Goal: Ask a question: Seek information or help from site administrators or community

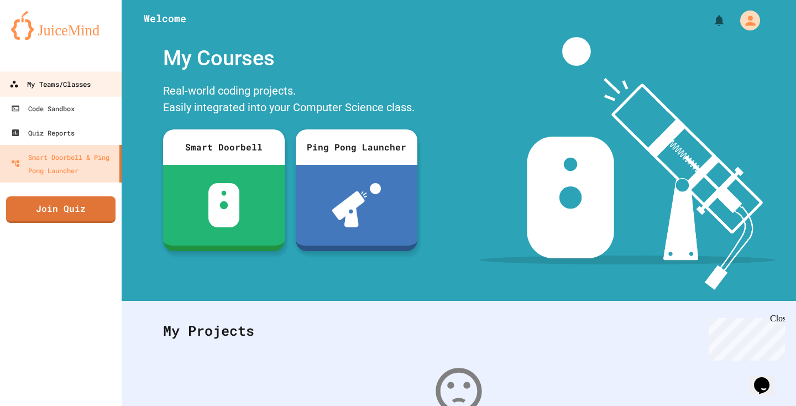
click at [71, 93] on link "My Teams/Classes" at bounding box center [60, 83] width 125 height 25
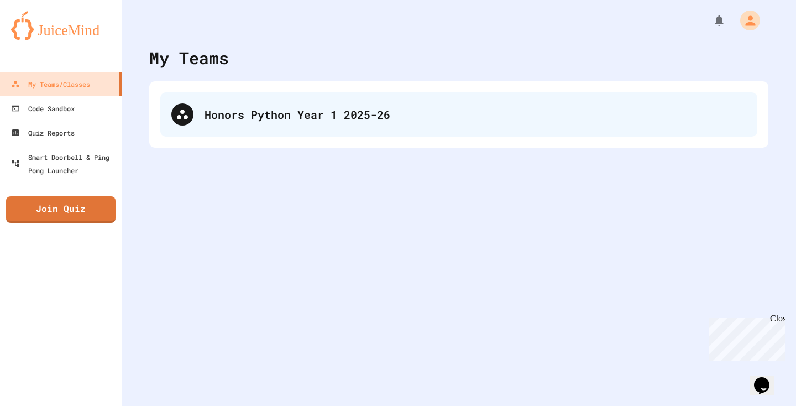
click at [359, 128] on div "Honors Python Year 1 2025-26" at bounding box center [458, 114] width 597 height 44
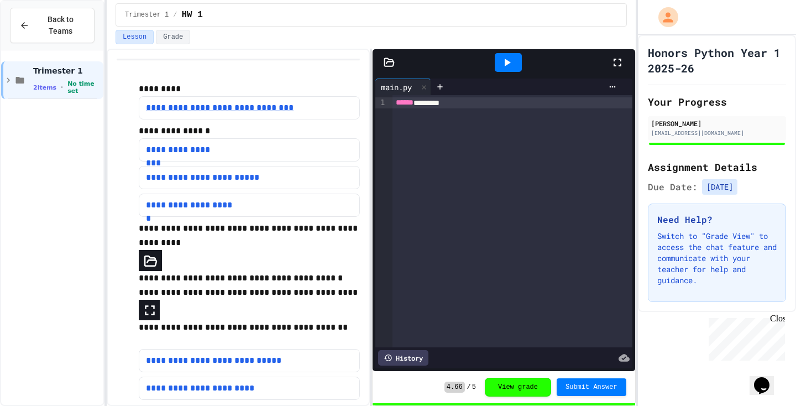
click at [280, 113] on link "**********" at bounding box center [225, 107] width 159 height 13
click at [451, 380] on div "4.66 / 5 View grade Submit Answer" at bounding box center [535, 386] width 182 height 19
click at [451, 395] on div "4.66 / 5 View grade Submit Answer" at bounding box center [535, 386] width 182 height 19
click at [529, 385] on button "View grade" at bounding box center [518, 385] width 66 height 19
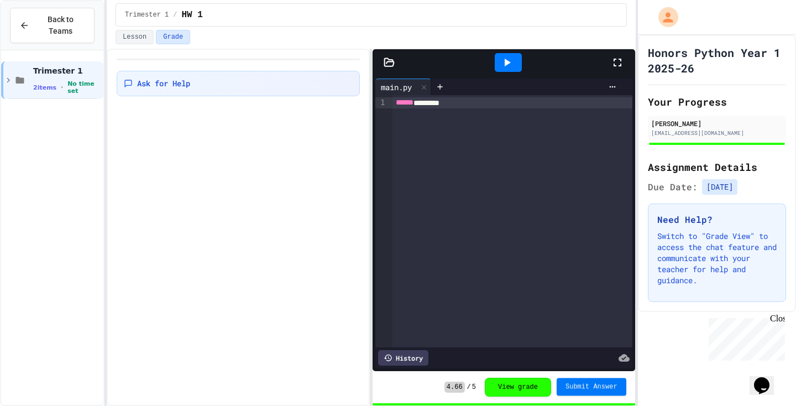
click at [592, 379] on button "Submit Answer" at bounding box center [591, 386] width 70 height 18
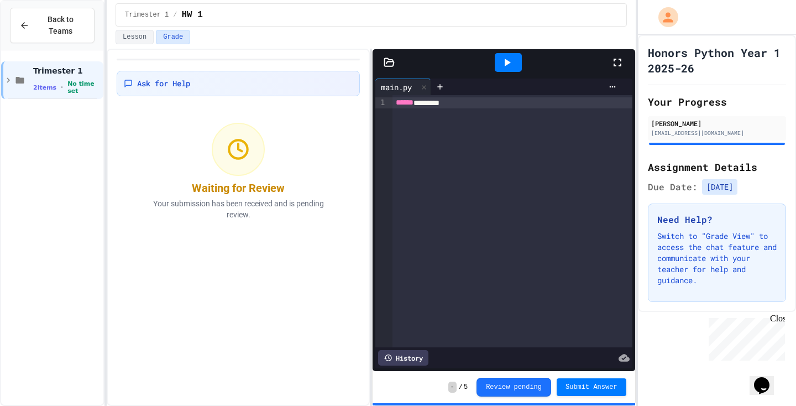
click at [451, 385] on span "-" at bounding box center [452, 386] width 8 height 11
click at [240, 191] on div "Waiting for Review" at bounding box center [238, 187] width 93 height 15
click at [25, 22] on icon at bounding box center [24, 25] width 10 height 10
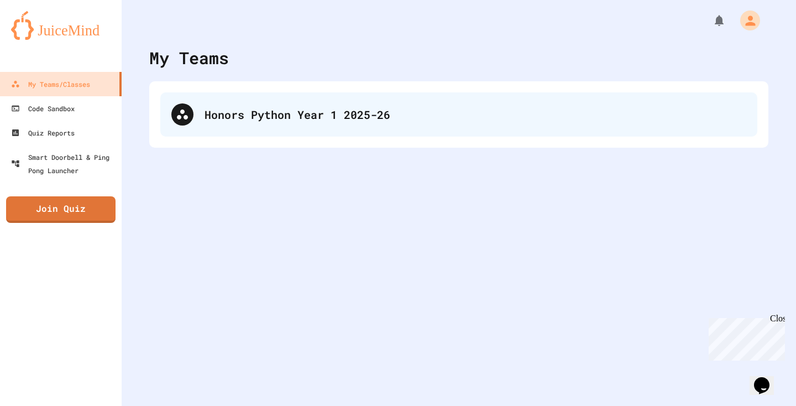
click at [199, 99] on div "Honors Python Year 1 2025-26" at bounding box center [458, 114] width 597 height 44
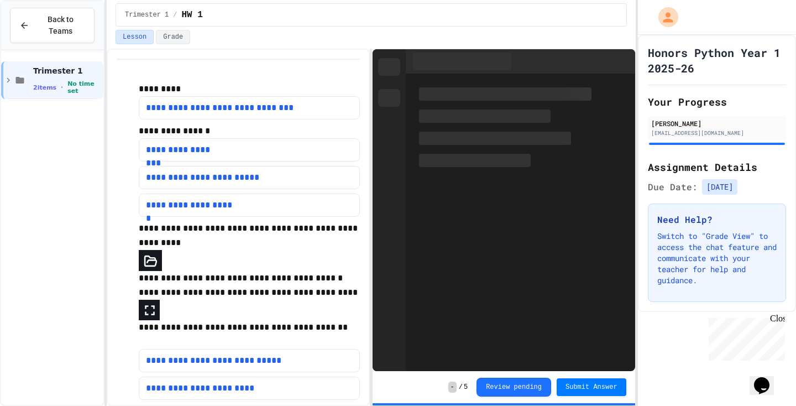
scroll to position [34, 0]
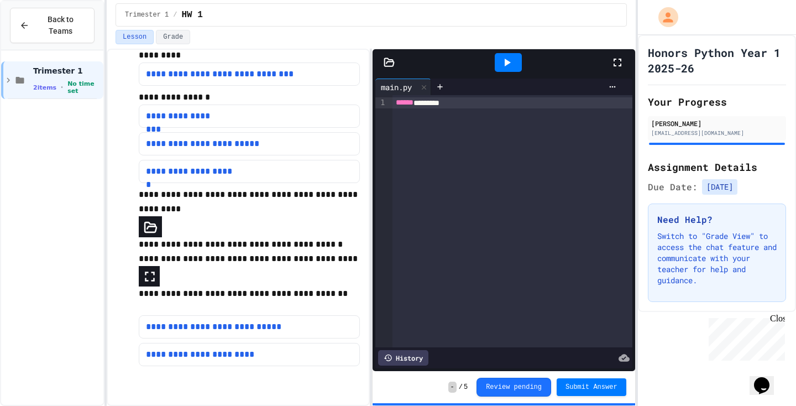
click at [469, 104] on div "****** ********" at bounding box center [512, 102] width 240 height 11
click at [449, 89] on div at bounding box center [440, 86] width 18 height 17
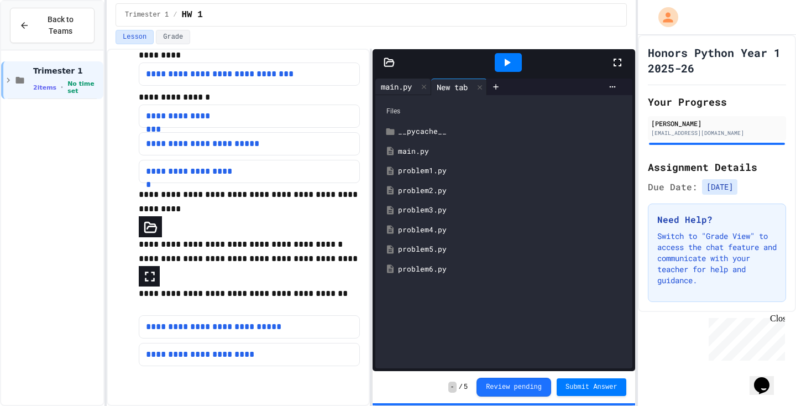
click at [412, 86] on div "main.py" at bounding box center [396, 87] width 42 height 12
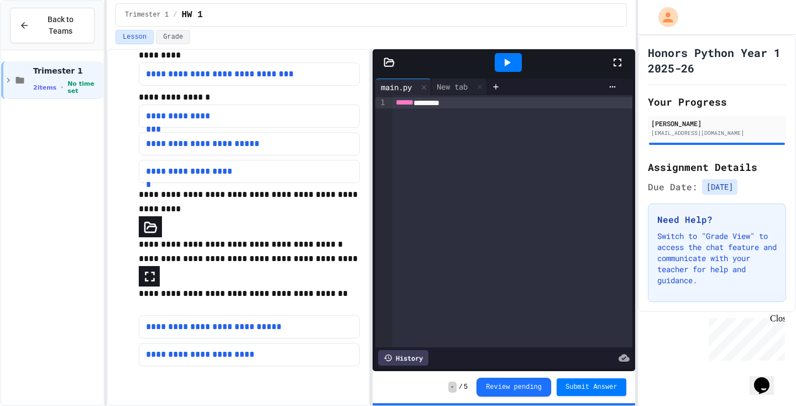
click at [447, 385] on div "- / 5 Review pending Submit Answer" at bounding box center [503, 387] width 262 height 32
click at [483, 388] on button "Review pending" at bounding box center [513, 385] width 75 height 19
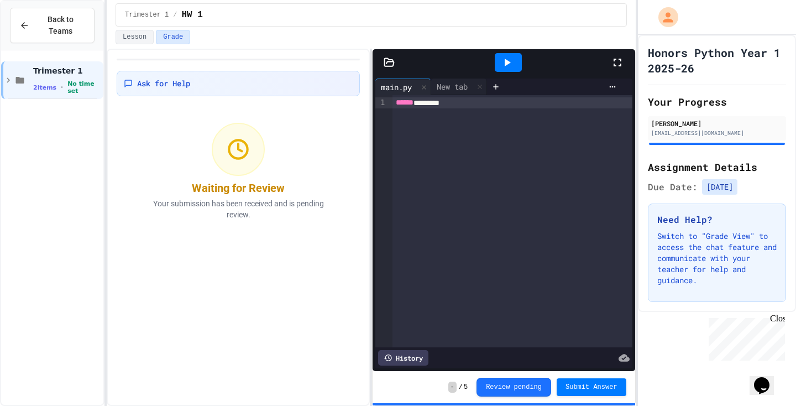
click at [245, 192] on div "Waiting for Review" at bounding box center [238, 187] width 93 height 15
click at [299, 182] on div "Waiting for Review Your submission has been received and is pending review." at bounding box center [238, 171] width 212 height 111
drag, startPoint x: 230, startPoint y: 207, endPoint x: 279, endPoint y: 207, distance: 48.6
click at [279, 207] on p "Your submission has been received and is pending review." at bounding box center [238, 209] width 199 height 22
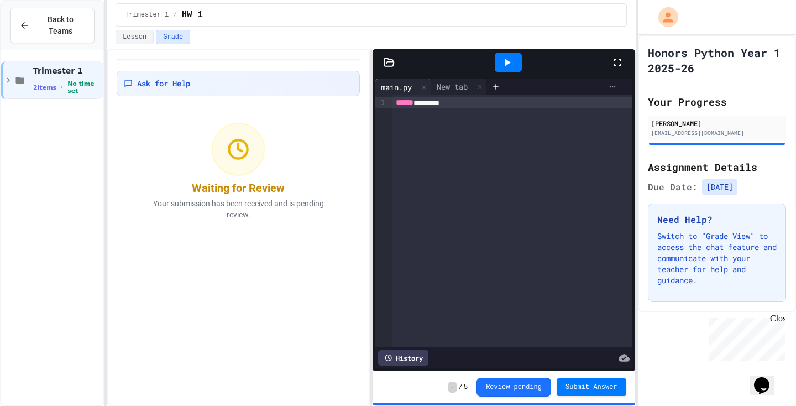
click at [610, 85] on icon at bounding box center [612, 86] width 9 height 9
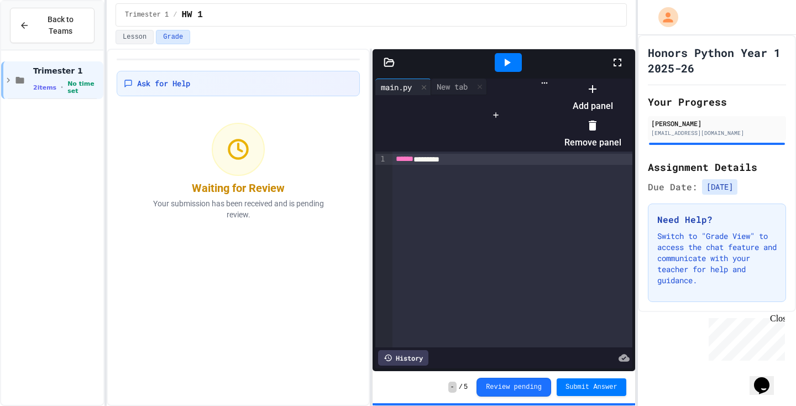
click at [581, 80] on div at bounding box center [587, 80] width 68 height 0
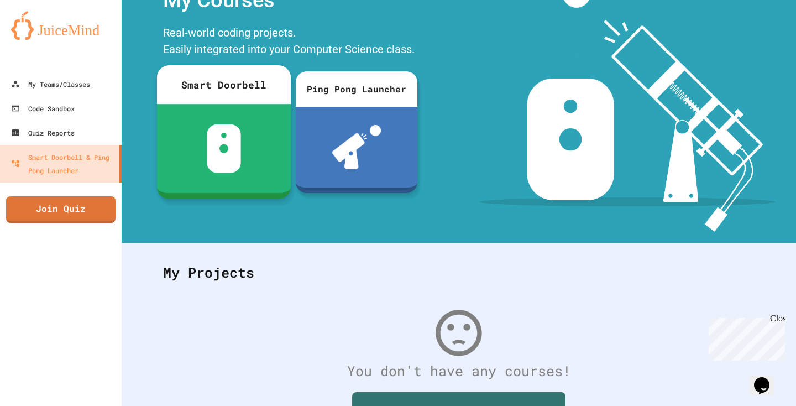
scroll to position [140, 0]
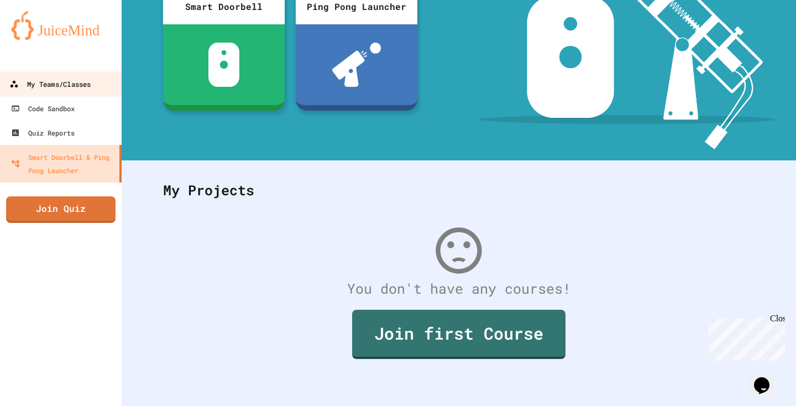
click at [65, 91] on div "My Teams/Classes" at bounding box center [49, 84] width 81 height 14
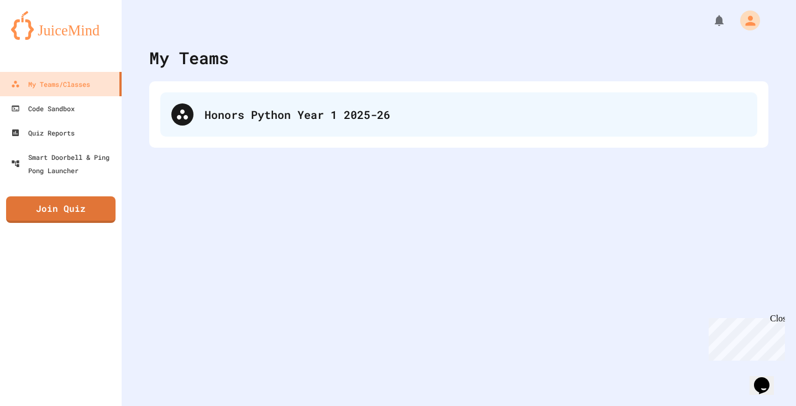
click at [283, 125] on div "Honors Python Year 1 2025-26" at bounding box center [458, 114] width 597 height 44
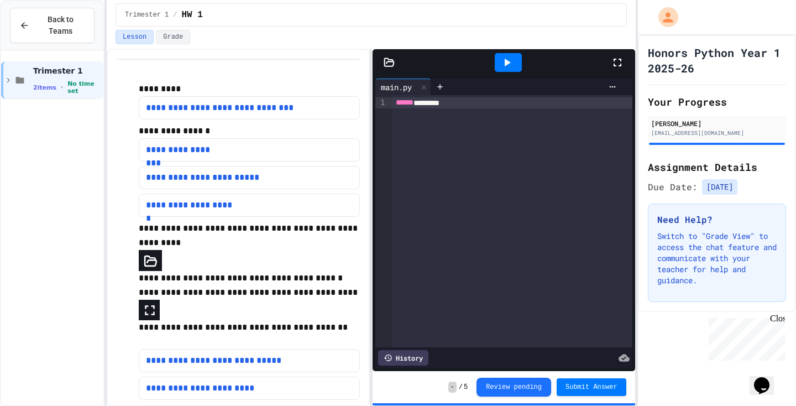
click at [401, 358] on div "History" at bounding box center [403, 357] width 50 height 15
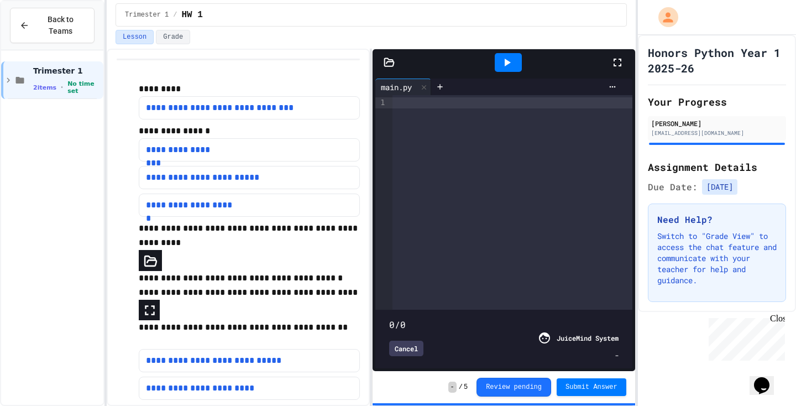
type input "**"
click at [516, 348] on div "Cancel" at bounding box center [476, 347] width 175 height 15
click at [168, 29] on div "Trimester 1 / HW 1" at bounding box center [371, 15] width 529 height 30
click at [169, 41] on button "Grade" at bounding box center [173, 37] width 34 height 14
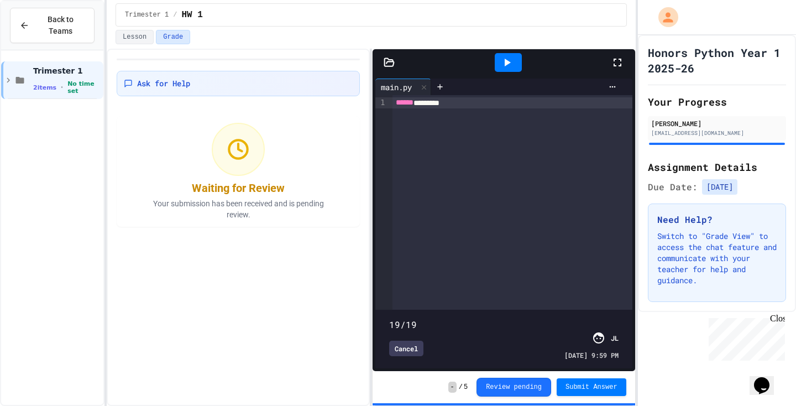
click at [245, 156] on circle at bounding box center [238, 149] width 18 height 18
click at [201, 194] on div "Waiting for Review" at bounding box center [238, 187] width 93 height 15
click at [174, 103] on div "Ask for Help Waiting for Review Your submission has been received and is pendin…" at bounding box center [238, 143] width 243 height 168
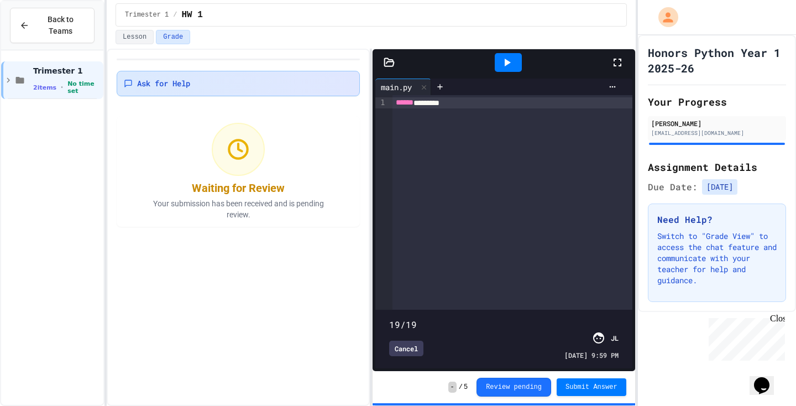
click at [169, 92] on div "Ask for Help" at bounding box center [238, 83] width 243 height 25
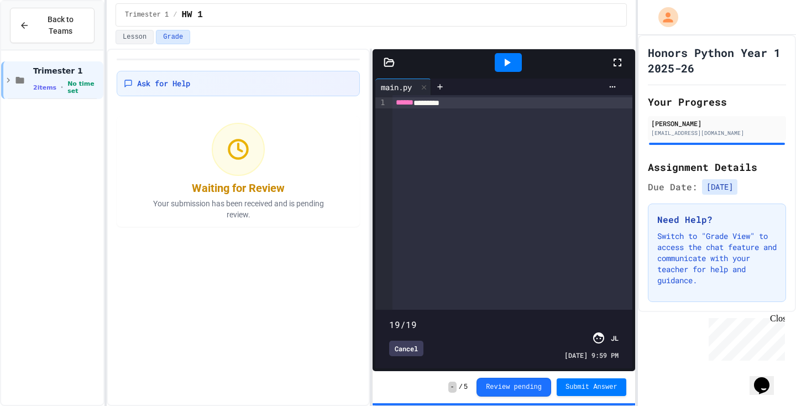
click at [57, 91] on div "2 items • No time set" at bounding box center [67, 87] width 68 height 14
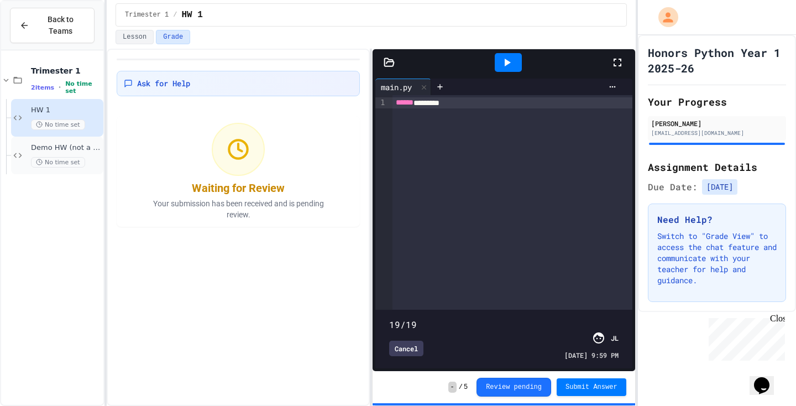
click at [65, 147] on span "Demo HW (not a real one)" at bounding box center [66, 147] width 70 height 9
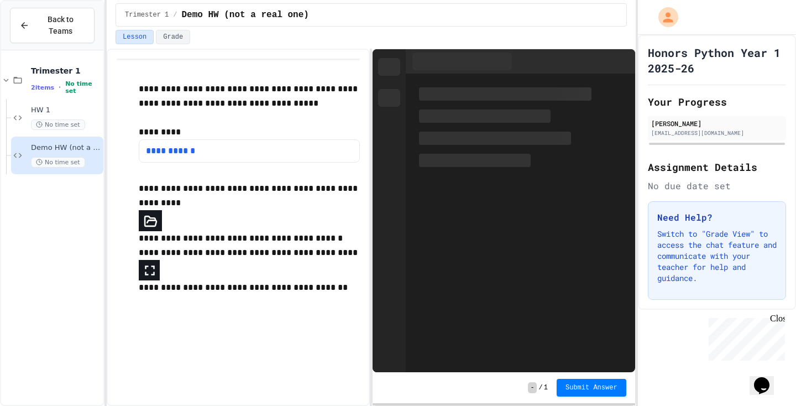
click at [66, 110] on span "HW 1" at bounding box center [66, 110] width 70 height 9
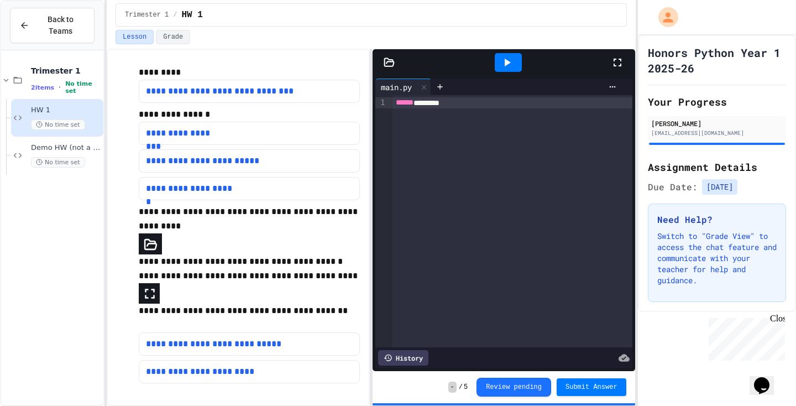
scroll to position [8, 0]
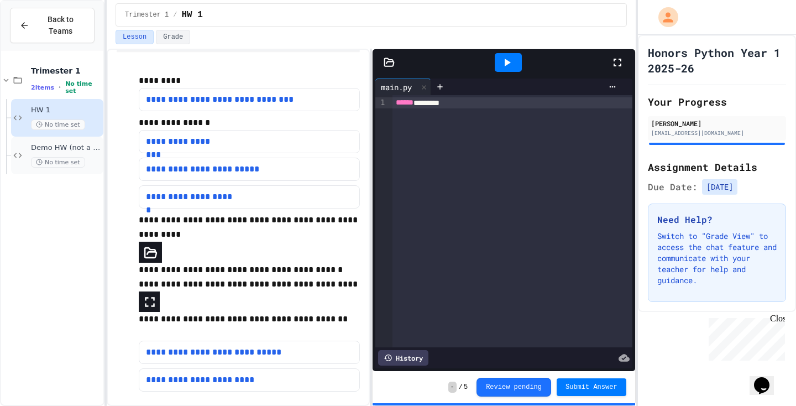
click at [52, 170] on div "Demo HW (not a real one) No time set" at bounding box center [57, 155] width 92 height 38
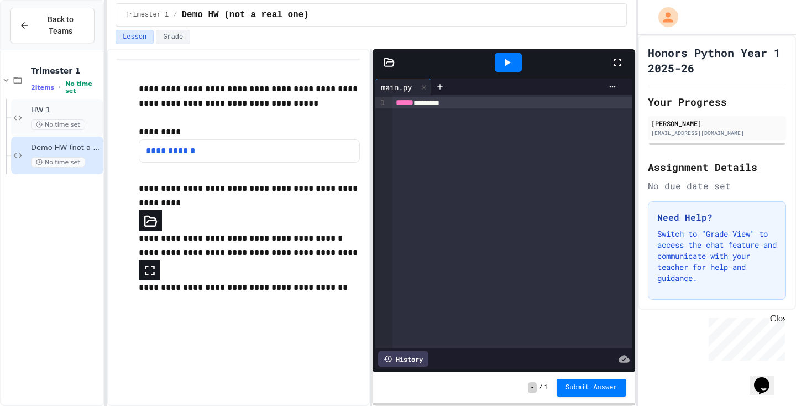
click at [57, 122] on span "No time set" at bounding box center [58, 124] width 54 height 10
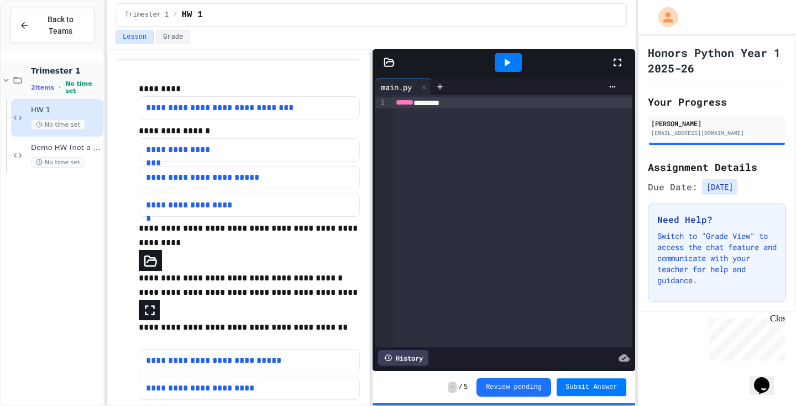
click at [77, 60] on div at bounding box center [52, 111] width 102 height 113
click at [61, 75] on span "Trimester 1" at bounding box center [66, 71] width 70 height 10
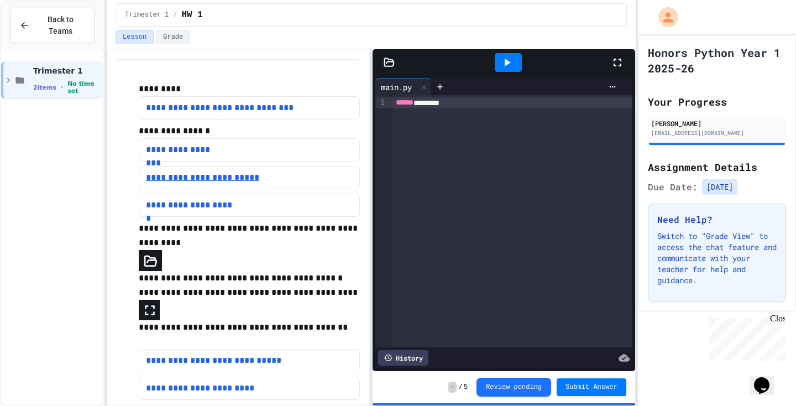
scroll to position [34, 0]
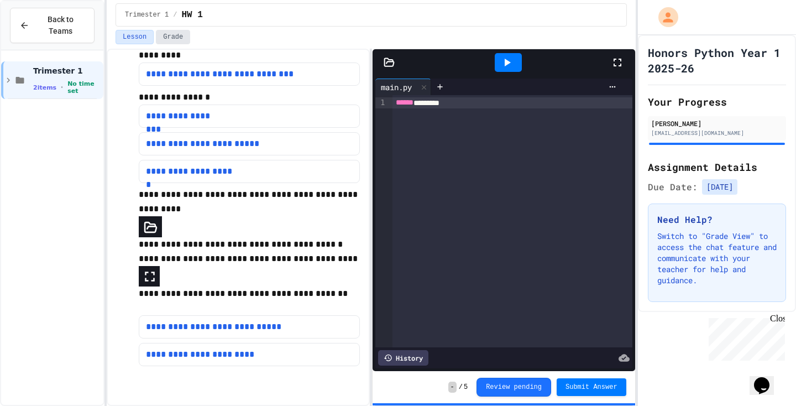
click at [174, 31] on button "Grade" at bounding box center [173, 37] width 34 height 14
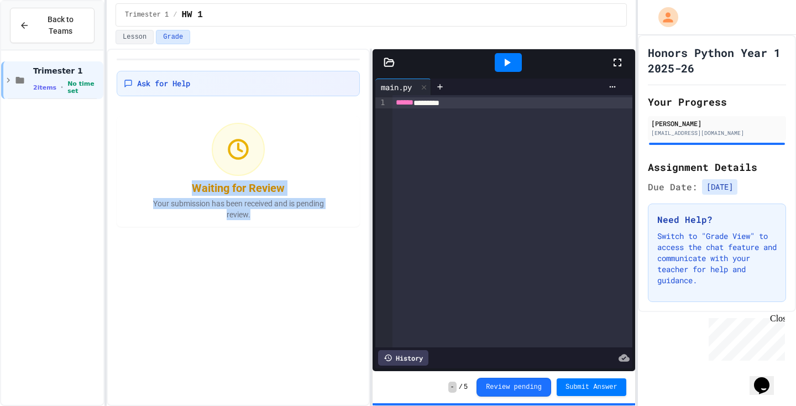
drag, startPoint x: 216, startPoint y: 142, endPoint x: 313, endPoint y: 233, distance: 132.9
click at [313, 233] on div "Ask for Help Waiting for Review Your submission has been received and is pendin…" at bounding box center [238, 227] width 263 height 357
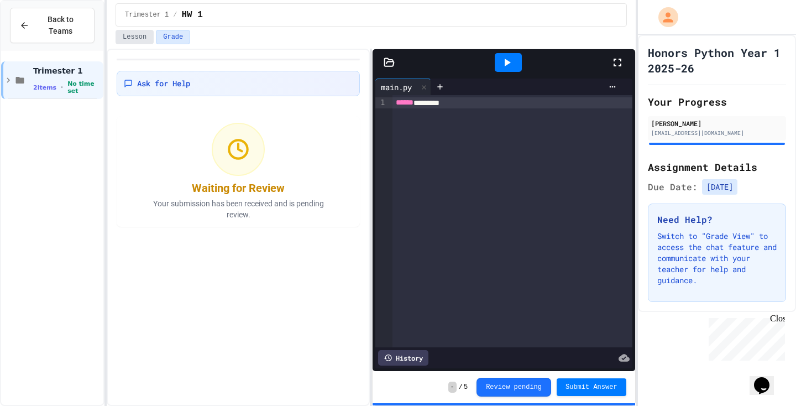
click at [144, 38] on button "Lesson" at bounding box center [134, 37] width 38 height 14
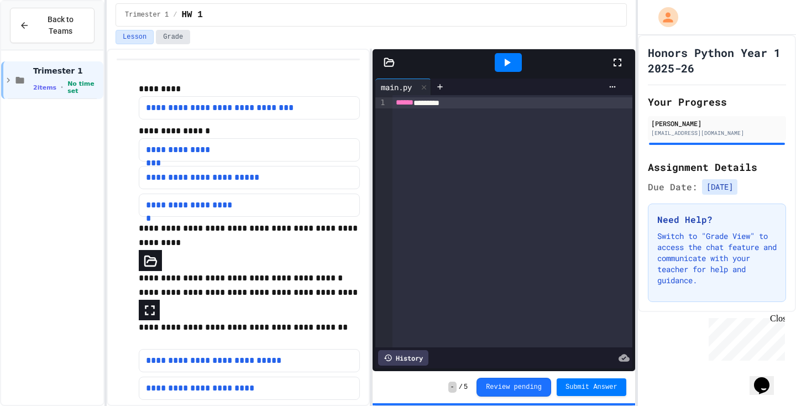
click at [170, 39] on button "Grade" at bounding box center [173, 37] width 34 height 14
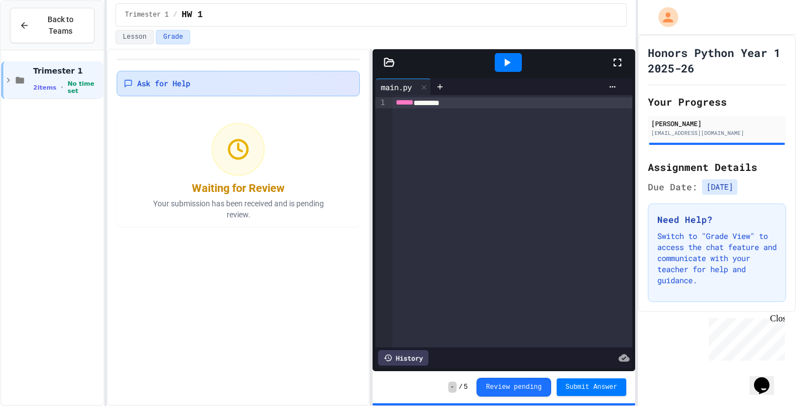
click at [182, 80] on span "Ask for Help" at bounding box center [163, 83] width 53 height 11
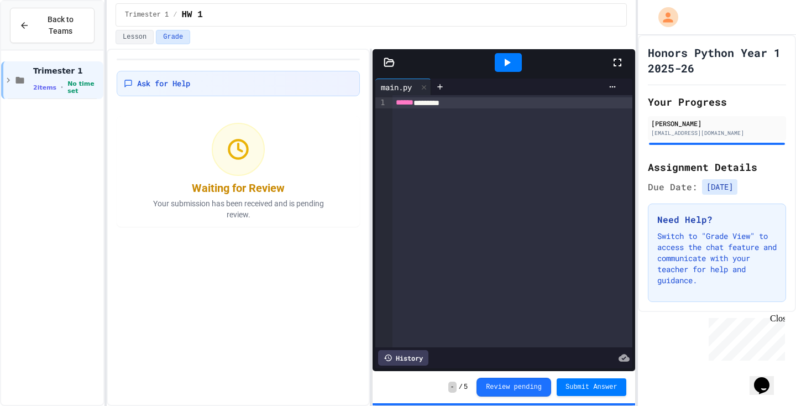
type textarea "**********"
